Goal: Task Accomplishment & Management: Use online tool/utility

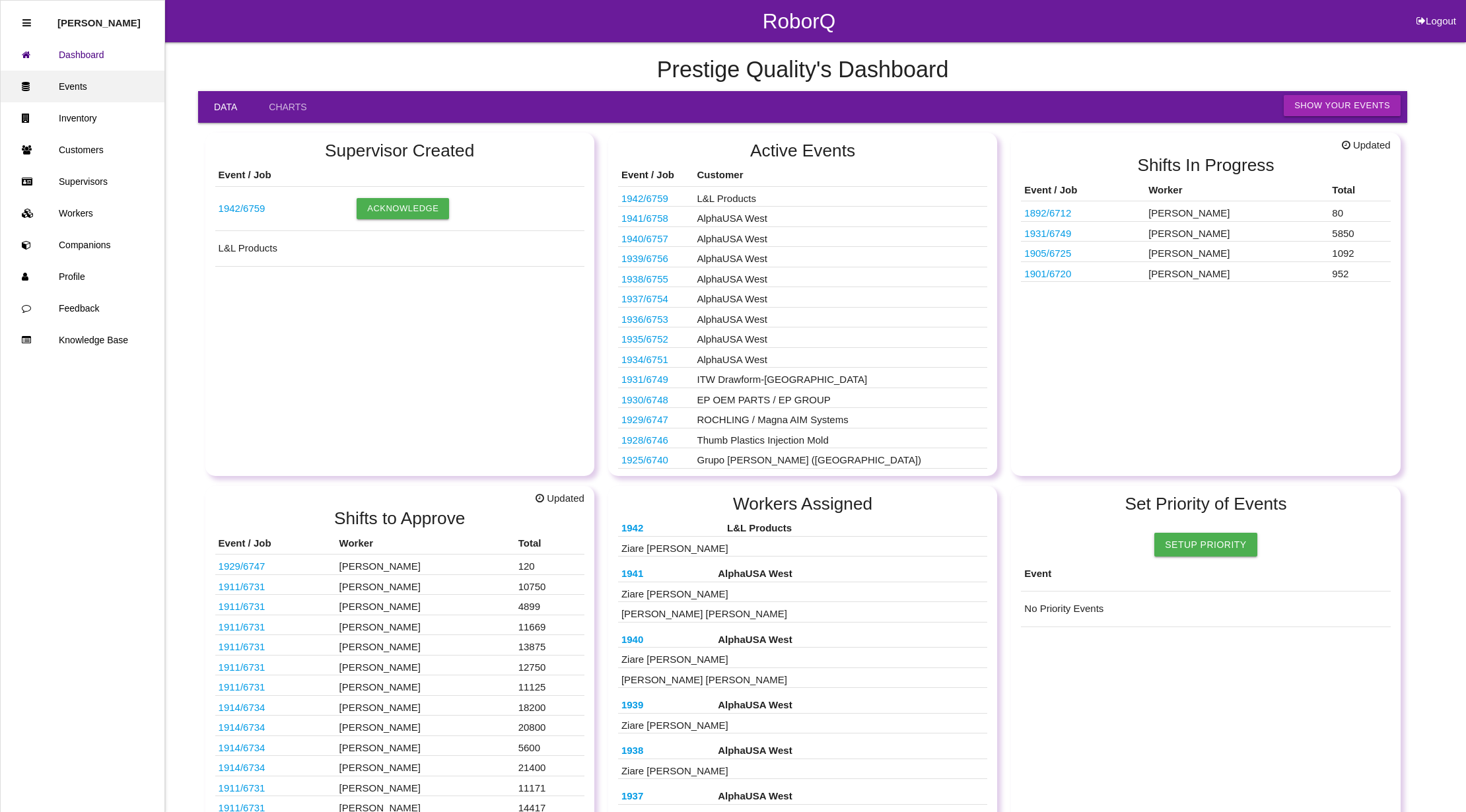
click at [72, 87] on link "Events" at bounding box center [82, 86] width 164 height 32
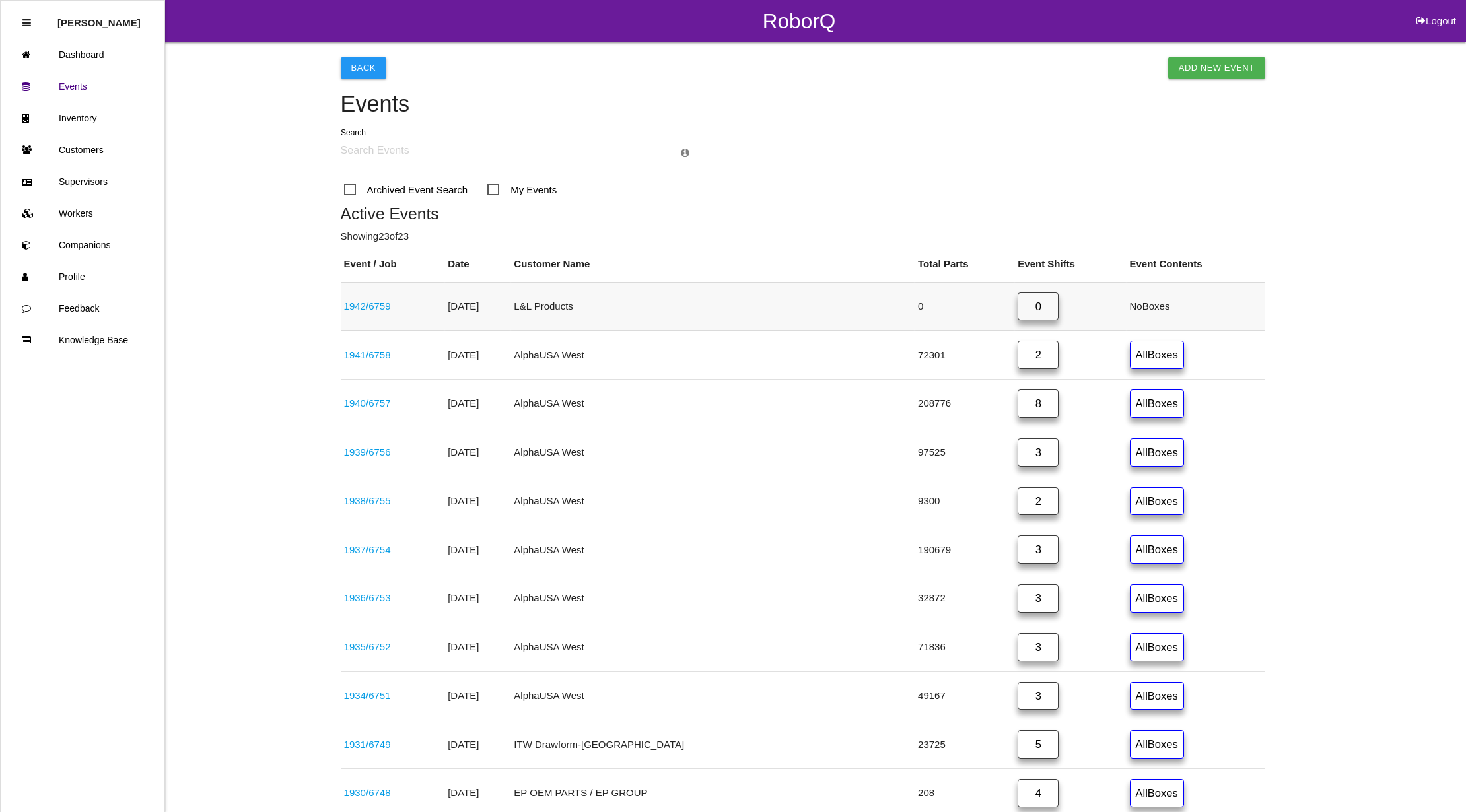
click at [369, 307] on link "1942 / 6759" at bounding box center [368, 306] width 47 height 11
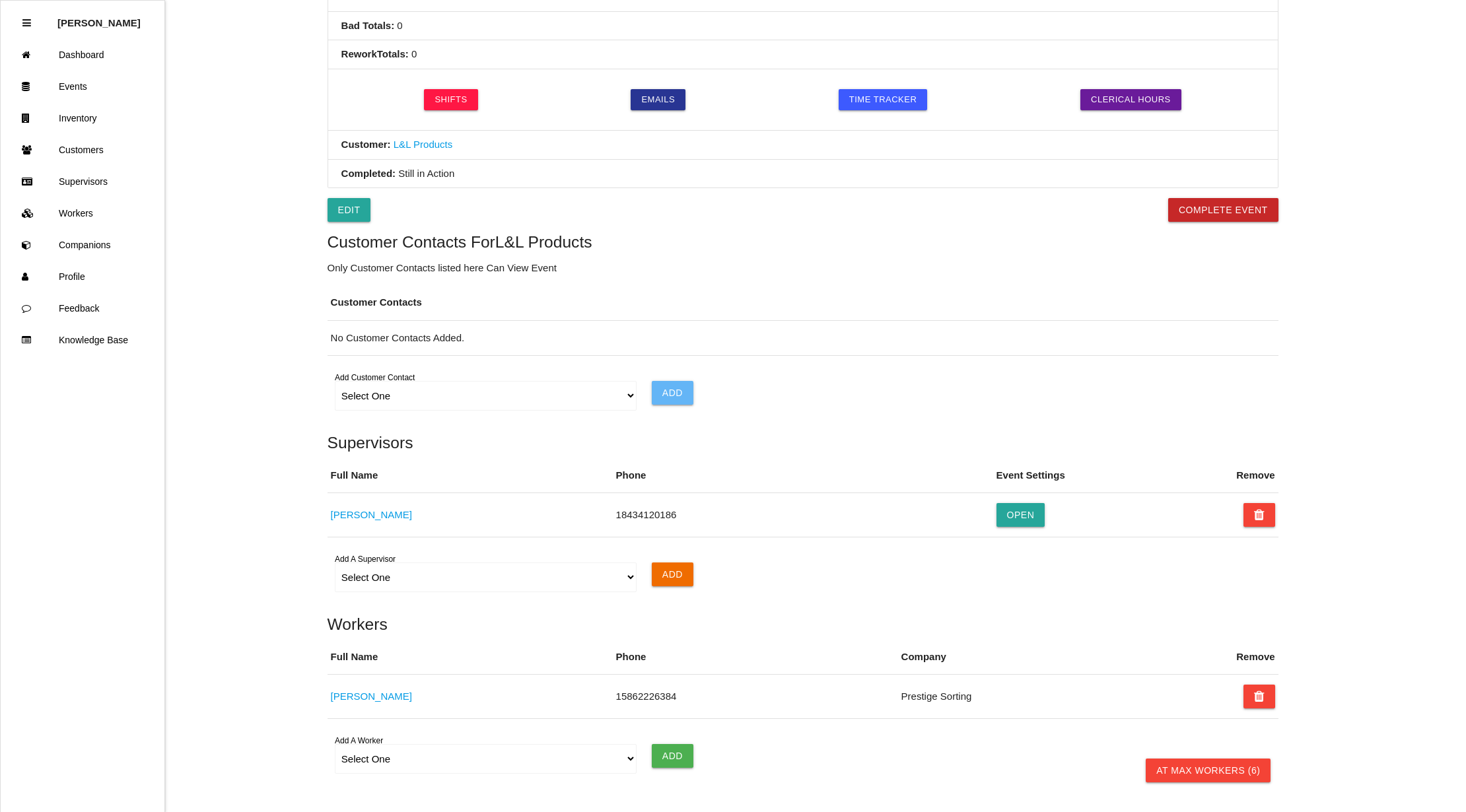
scroll to position [630, 0]
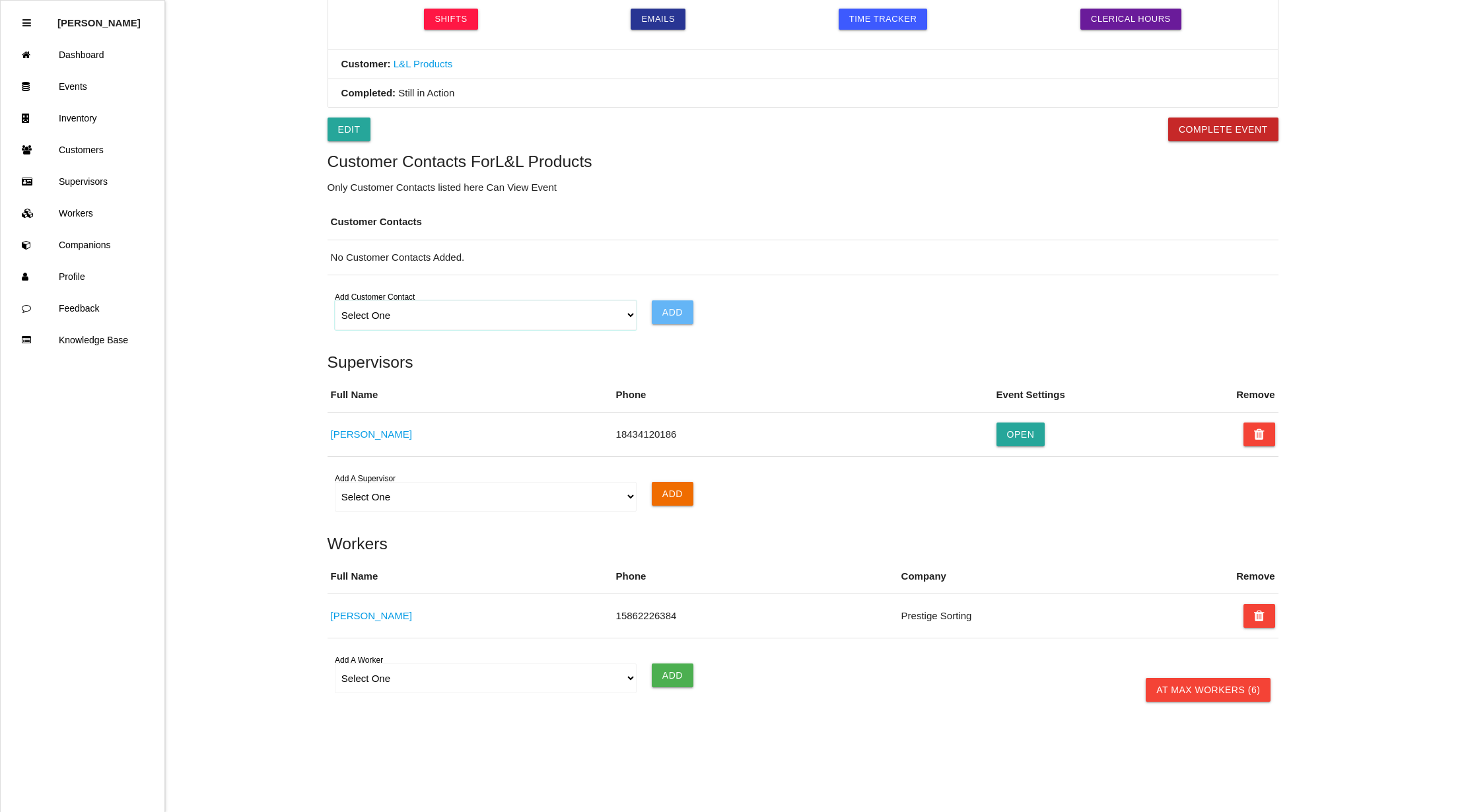
click at [628, 315] on select "Select One Choose All [PERSON_NAME] [PERSON_NAME] [PERSON_NAME] [PERSON_NAME] […" at bounding box center [486, 315] width 302 height 30
click at [335, 301] on select "Select One Choose All [PERSON_NAME] [PERSON_NAME] [PERSON_NAME] [PERSON_NAME] […" at bounding box center [486, 315] width 302 height 30
click at [671, 316] on input "Add" at bounding box center [673, 312] width 42 height 24
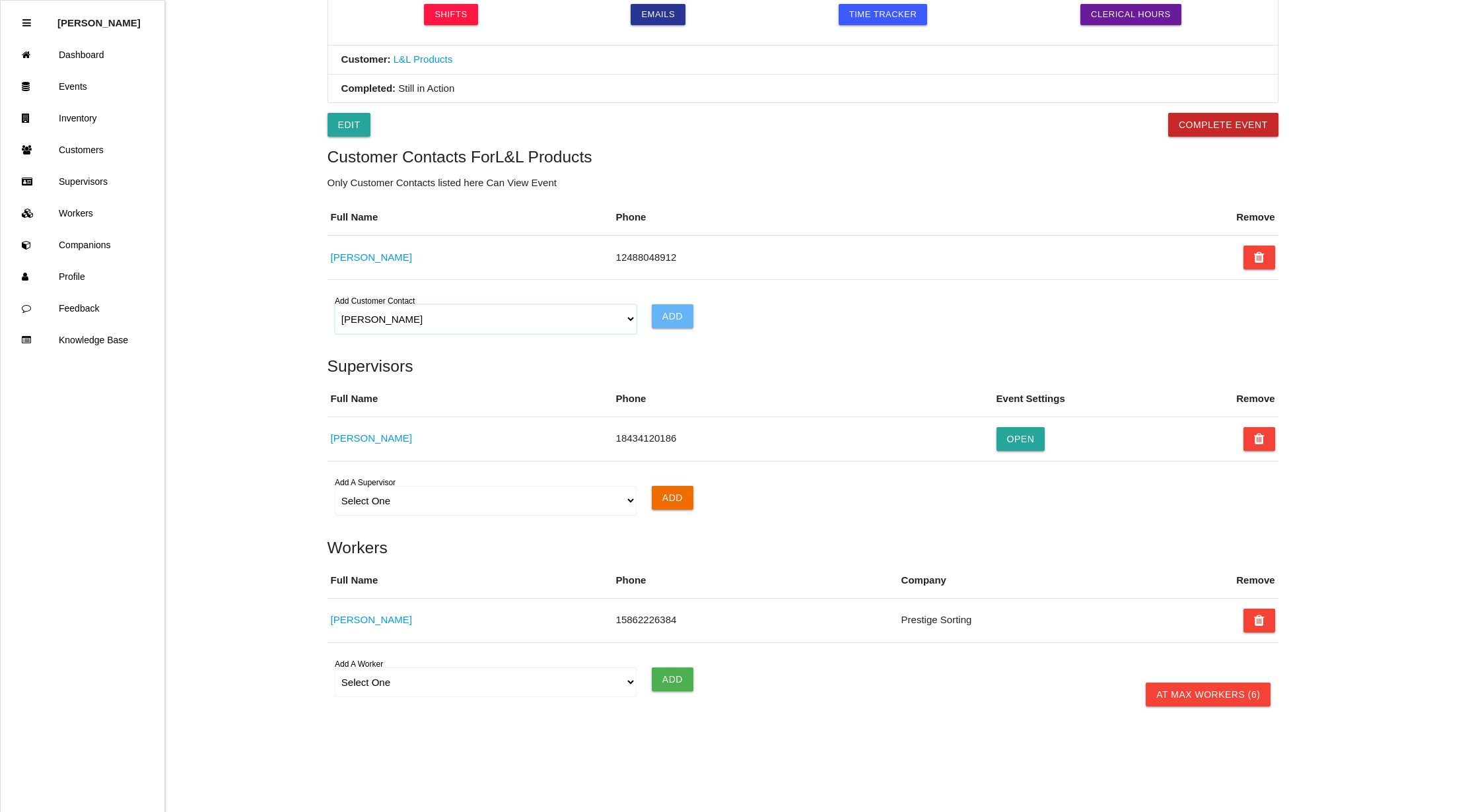
click at [623, 323] on select "Select One Choose All [PERSON_NAME] [PERSON_NAME] [PERSON_NAME] [PERSON_NAME] […" at bounding box center [486, 319] width 302 height 30
click at [335, 309] on select "Select One Choose All [PERSON_NAME] [PERSON_NAME] [PERSON_NAME] [PERSON_NAME] […" at bounding box center [486, 319] width 302 height 30
click at [674, 320] on input "Add" at bounding box center [673, 316] width 42 height 24
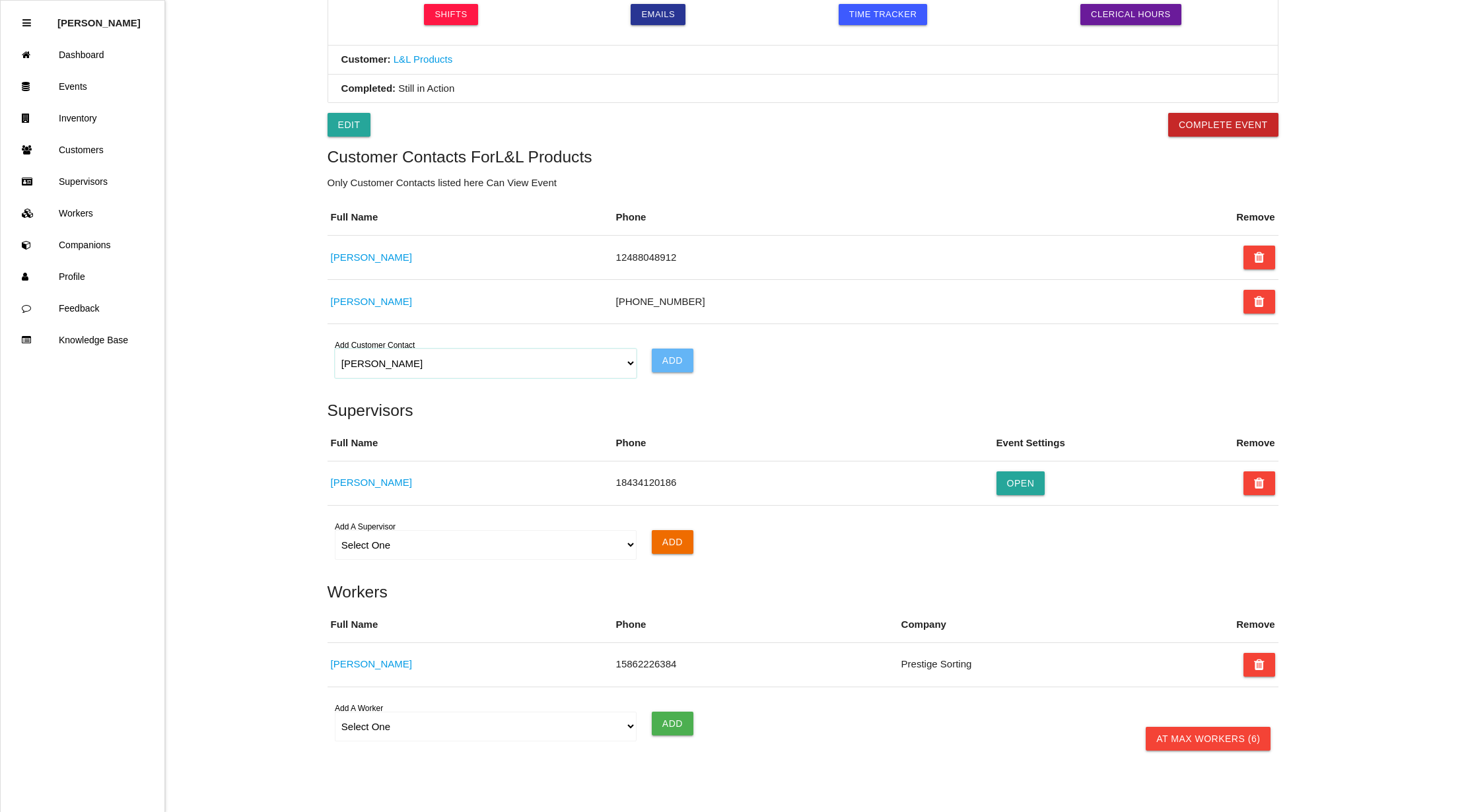
click at [625, 368] on select "Select One Choose All [PERSON_NAME] [PERSON_NAME] [PERSON_NAME] [PERSON_NAME] […" at bounding box center [486, 363] width 302 height 30
select select "5f5277565a4d290012907310"
click at [335, 353] on select "Select One Choose All [PERSON_NAME] [PERSON_NAME] [PERSON_NAME] [PERSON_NAME] […" at bounding box center [486, 363] width 302 height 30
click at [683, 367] on input "Add" at bounding box center [673, 360] width 42 height 24
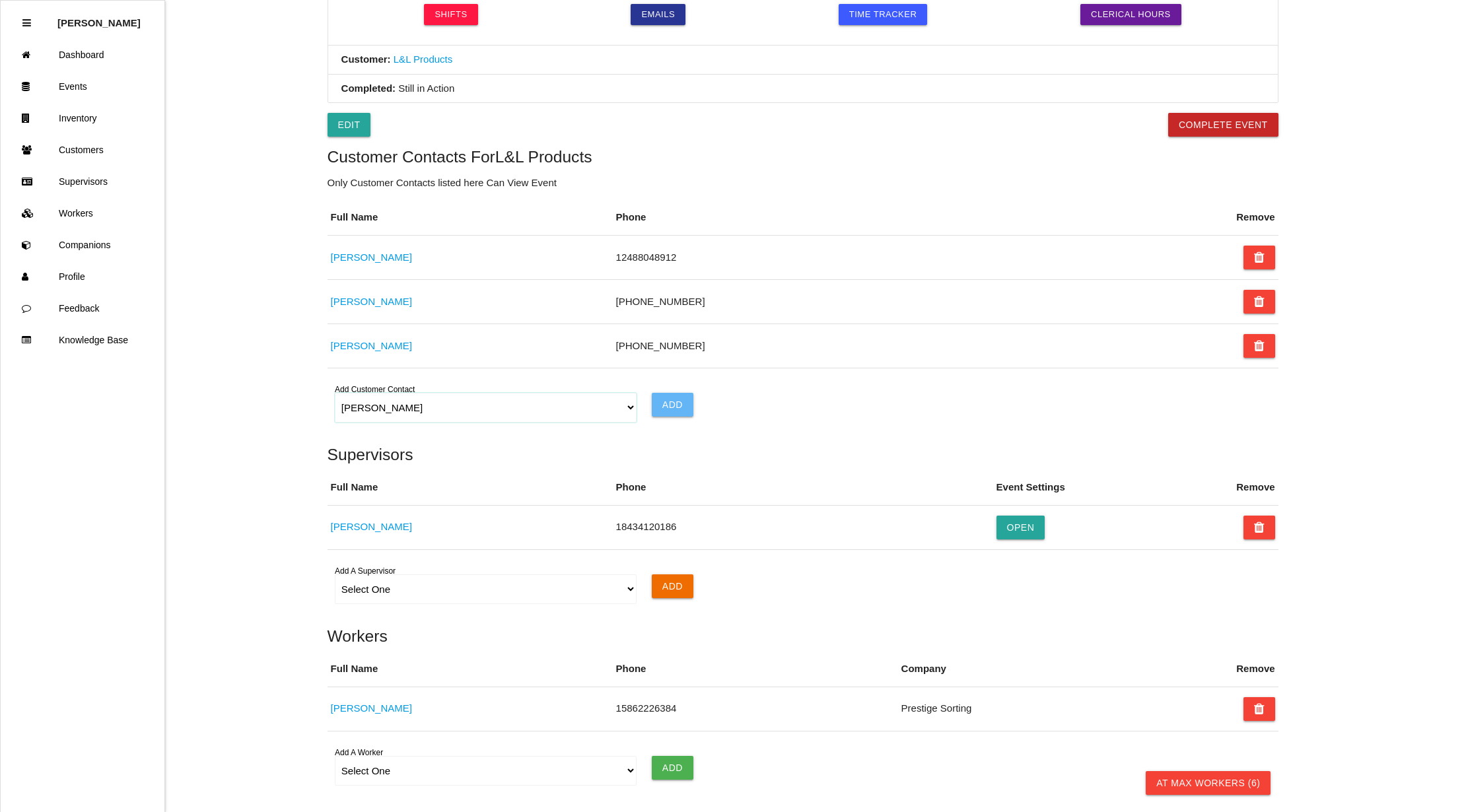
click at [630, 412] on select "Select One Choose All [PERSON_NAME] [PERSON_NAME] [PERSON_NAME] [PERSON_NAME] […" at bounding box center [486, 407] width 302 height 30
drag, startPoint x: 272, startPoint y: 463, endPoint x: 273, endPoint y: 453, distance: 10.0
click at [273, 463] on div "Back Export Export Excel Export CSV Event Details Workers Search Event Name: 19…" at bounding box center [733, 125] width 1466 height 1426
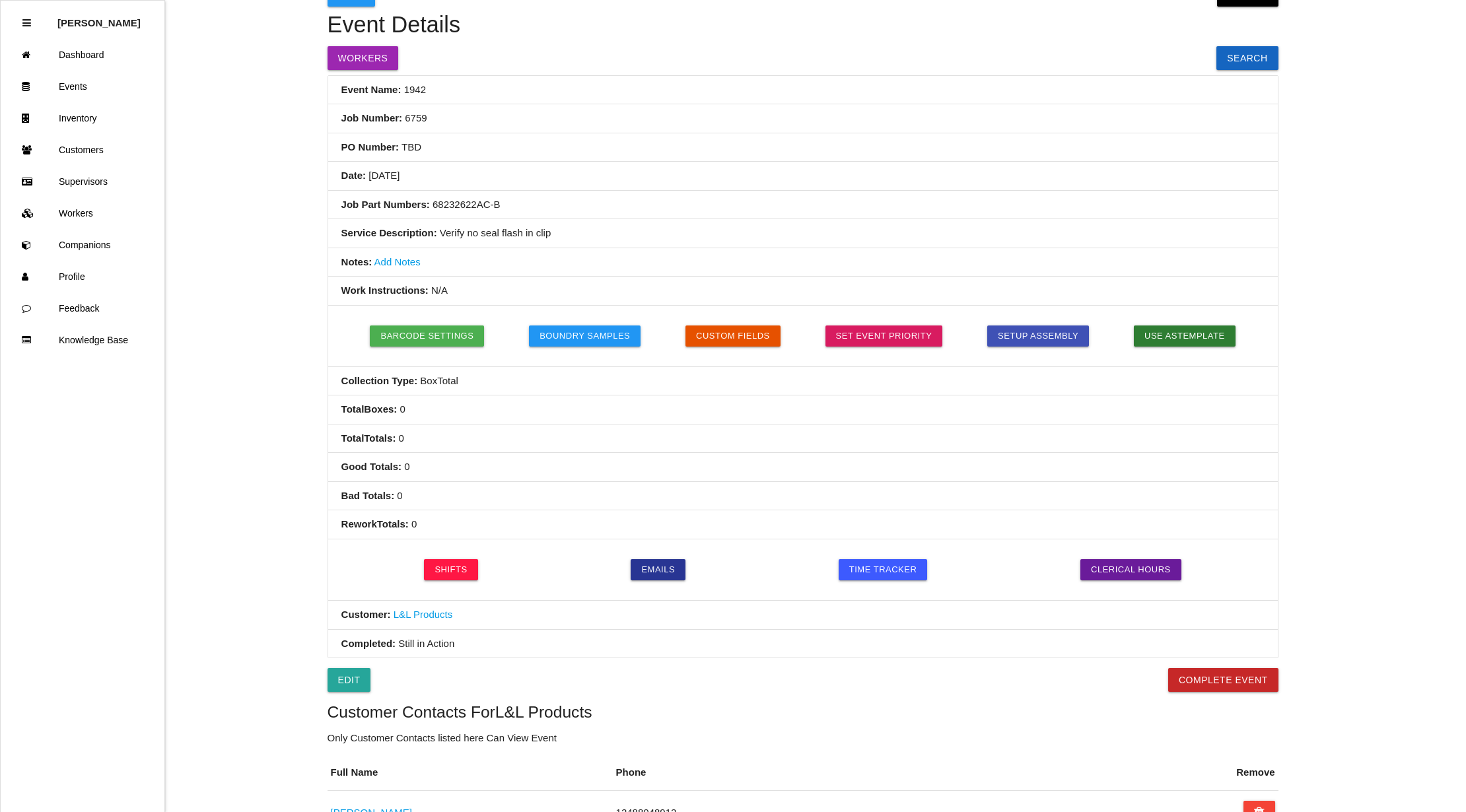
scroll to position [0, 0]
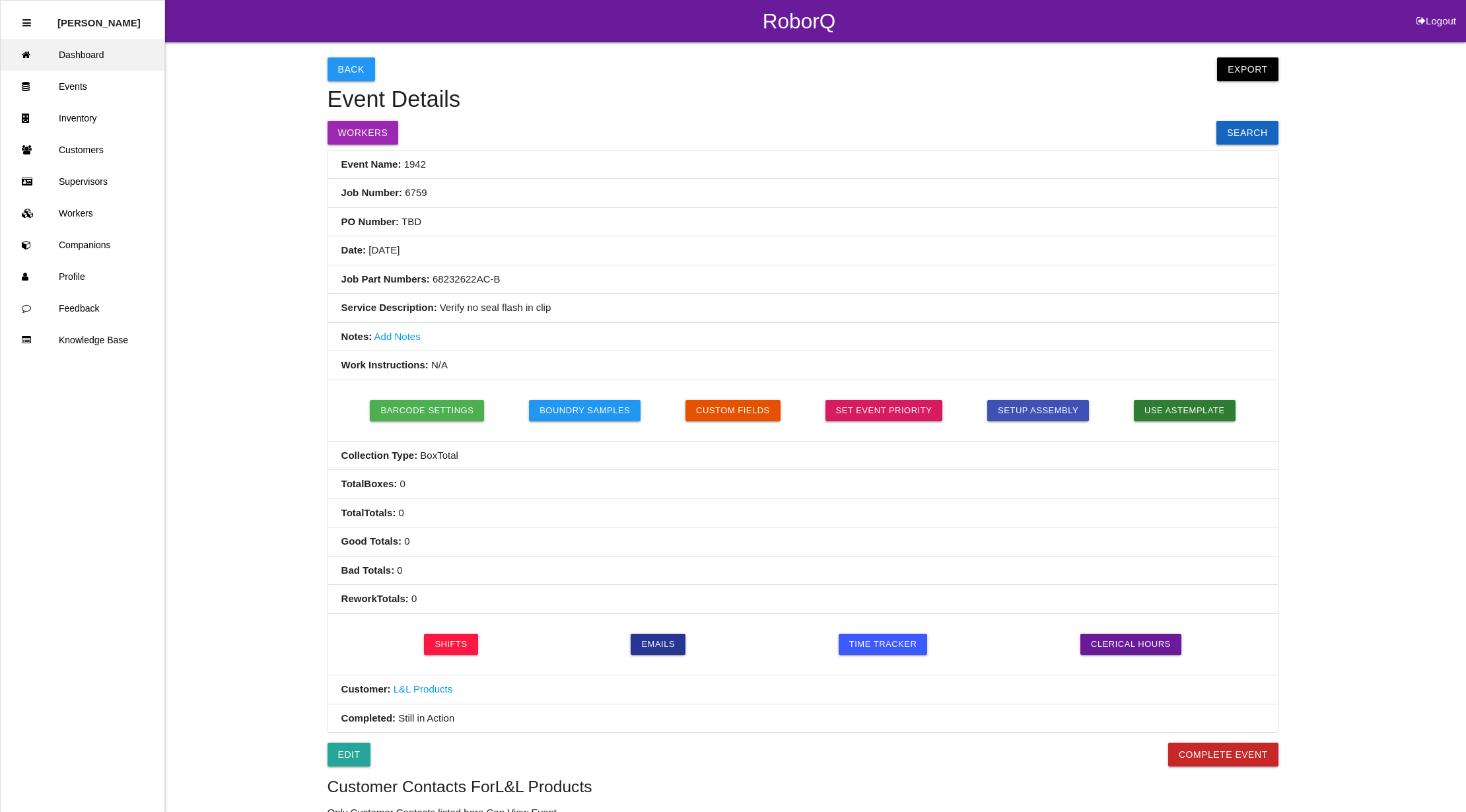
click at [74, 55] on link "Dashboard" at bounding box center [82, 54] width 164 height 32
